Goal: Find specific page/section: Find specific page/section

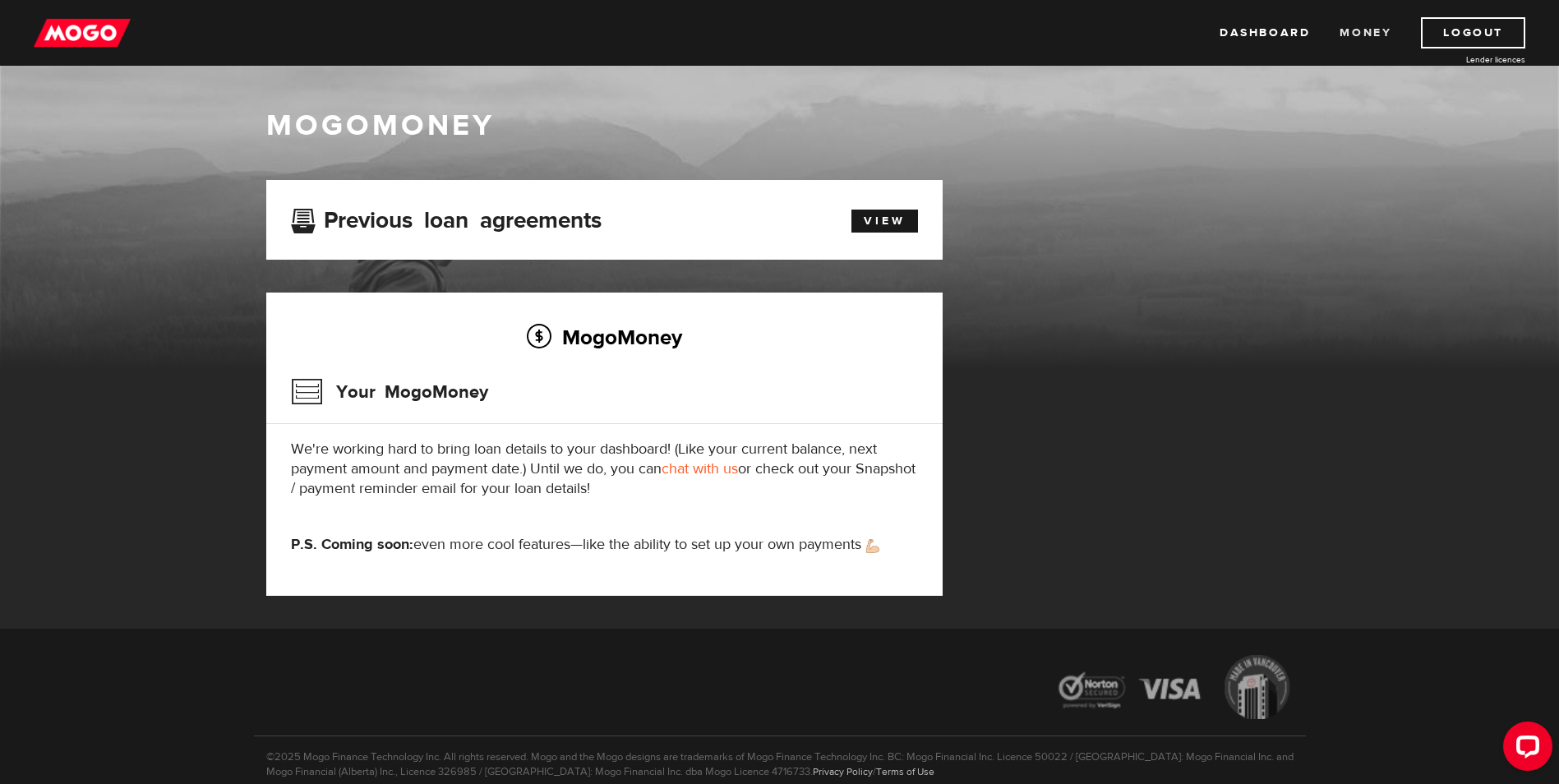
click at [1370, 36] on link "Money" at bounding box center [1366, 32] width 52 height 32
click at [609, 332] on h2 "MogoMoney" at bounding box center [604, 337] width 627 height 34
click at [618, 343] on h2 "MogoMoney" at bounding box center [604, 337] width 627 height 34
click at [734, 414] on div "Your MogoMoney" at bounding box center [604, 398] width 627 height 53
